Goal: Task Accomplishment & Management: Manage account settings

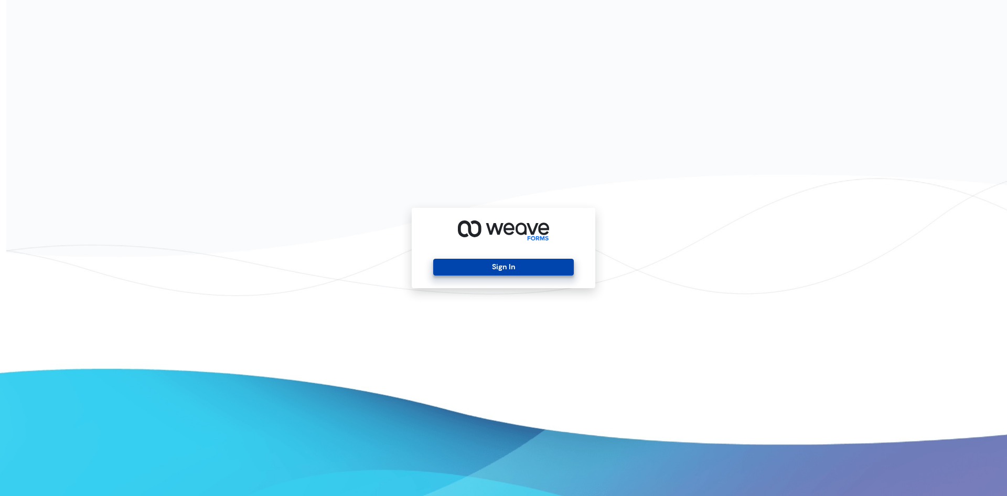
click at [516, 272] on button "Sign In" at bounding box center [503, 267] width 140 height 17
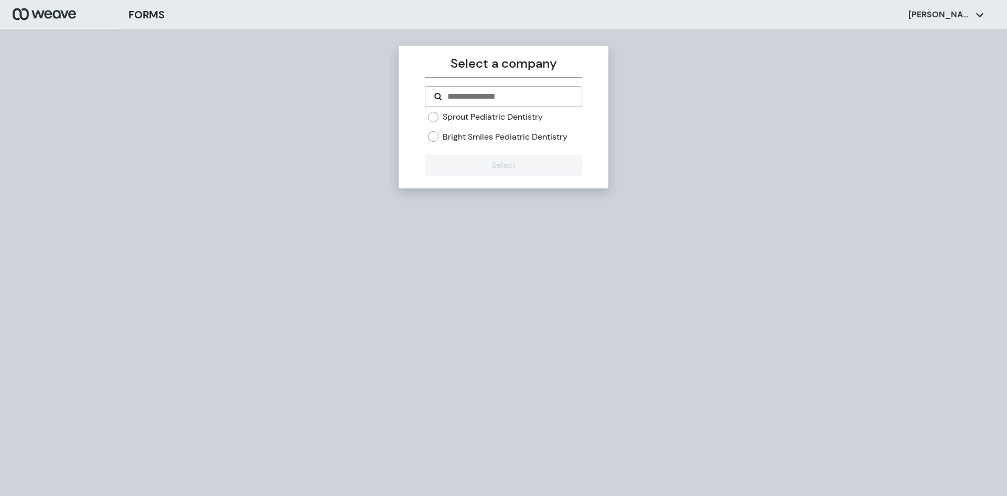
click at [462, 115] on label "Sprout Pediatric Dentistry" at bounding box center [493, 117] width 100 height 12
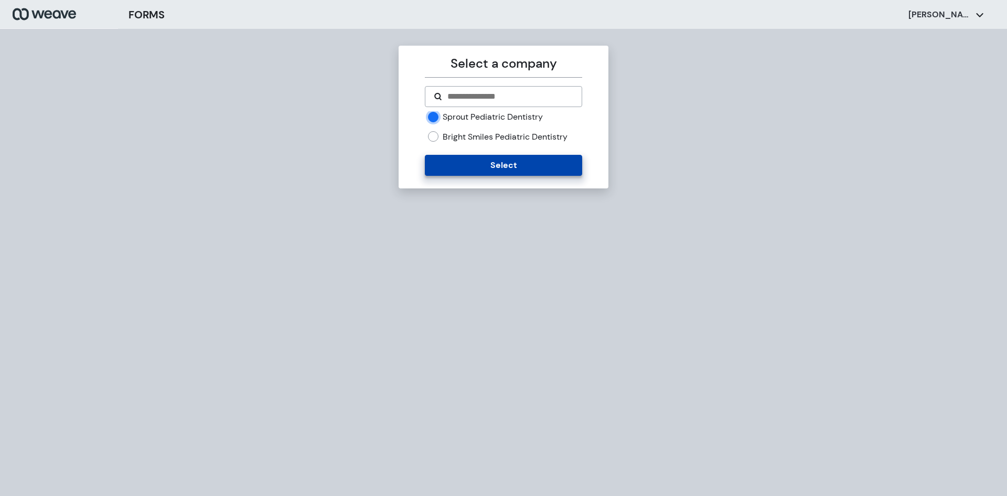
click at [503, 157] on button "Select" at bounding box center [503, 165] width 157 height 21
